Goal: Task Accomplishment & Management: Use online tool/utility

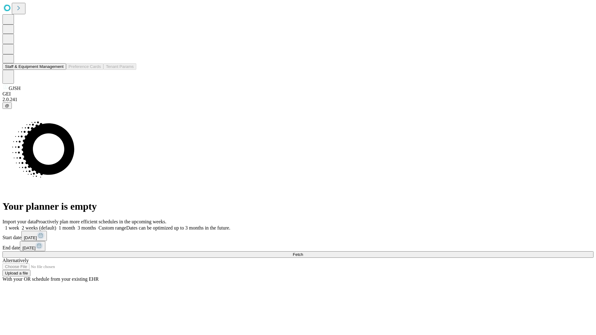
click at [59, 70] on button "Staff & Equipment Management" at bounding box center [34, 66] width 64 height 7
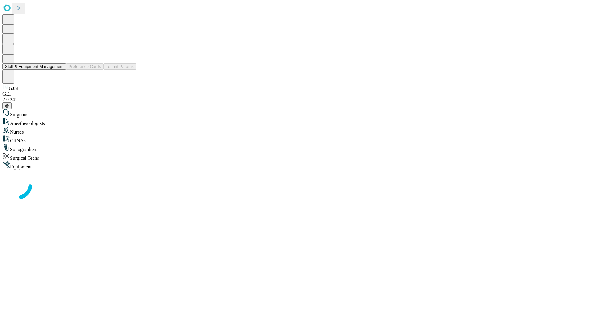
click at [59, 70] on button "Staff & Equipment Management" at bounding box center [34, 66] width 64 height 7
